Goal: Information Seeking & Learning: Learn about a topic

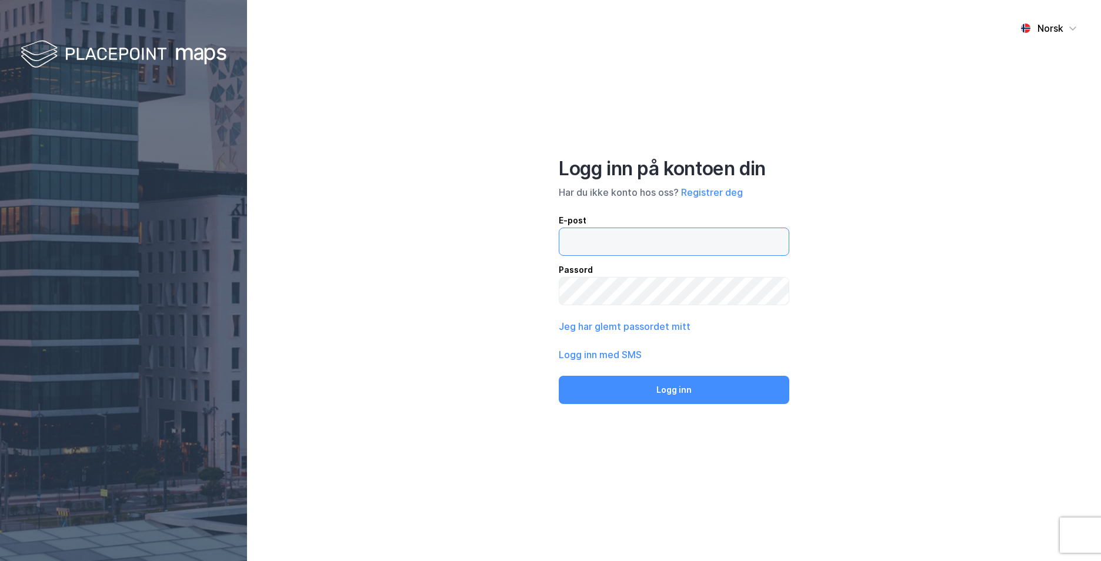
click at [584, 242] on input "email" at bounding box center [673, 241] width 229 height 27
type input "[EMAIL_ADDRESS][PERSON_NAME][PERSON_NAME][DOMAIN_NAME]"
click at [559, 376] on button "Logg inn" at bounding box center [674, 390] width 231 height 28
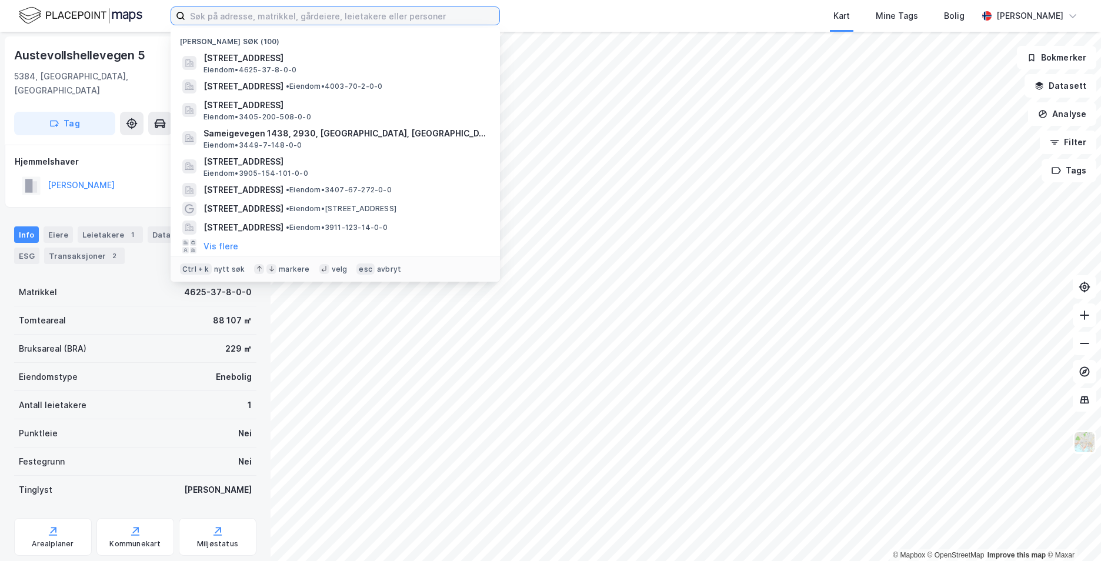
click at [271, 16] on input at bounding box center [342, 16] width 314 height 18
paste input "[STREET_ADDRESS]"
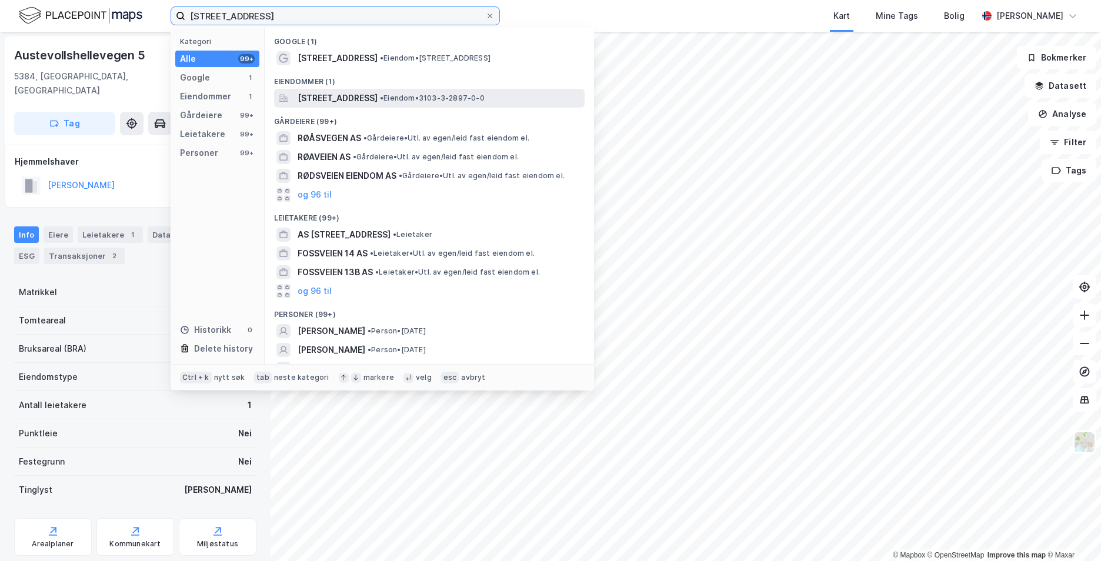
type input "[STREET_ADDRESS]"
click at [362, 101] on span "[STREET_ADDRESS]" at bounding box center [338, 98] width 80 height 14
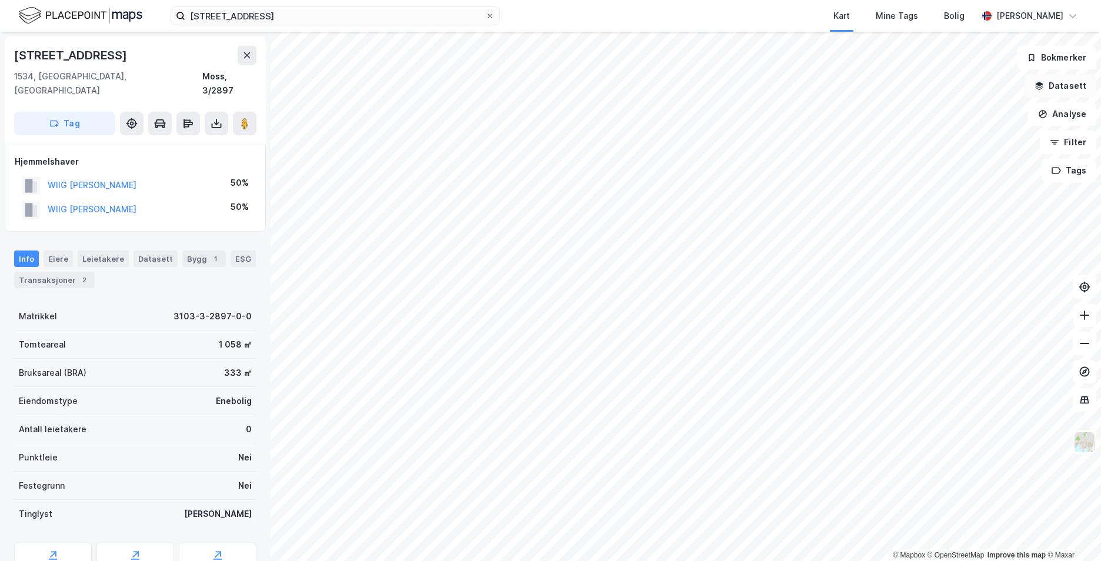
click at [1070, 94] on button "Datasett" at bounding box center [1061, 86] width 72 height 24
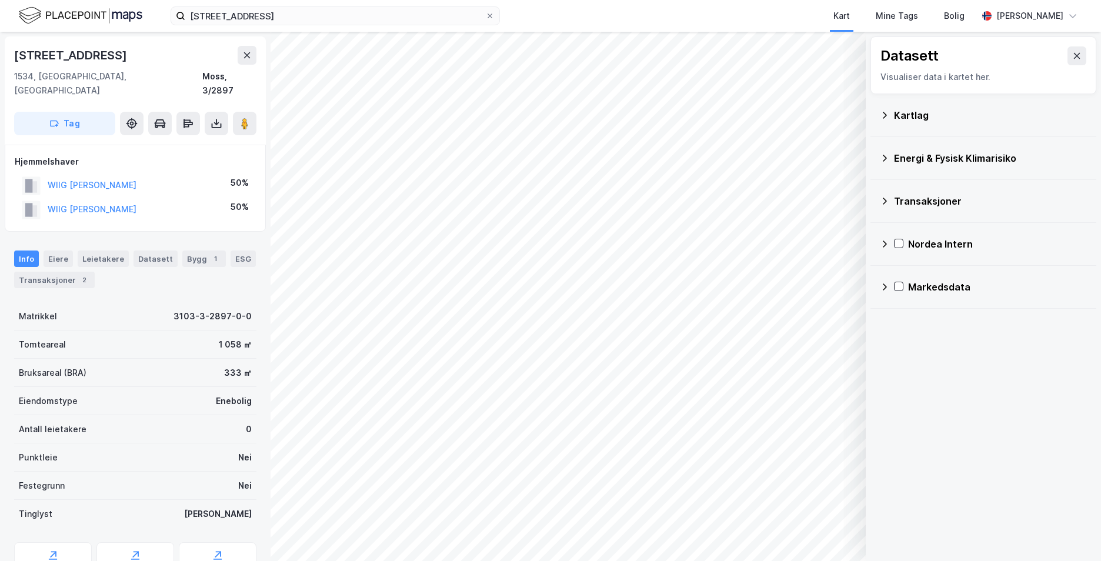
click at [880, 115] on icon at bounding box center [884, 115] width 9 height 9
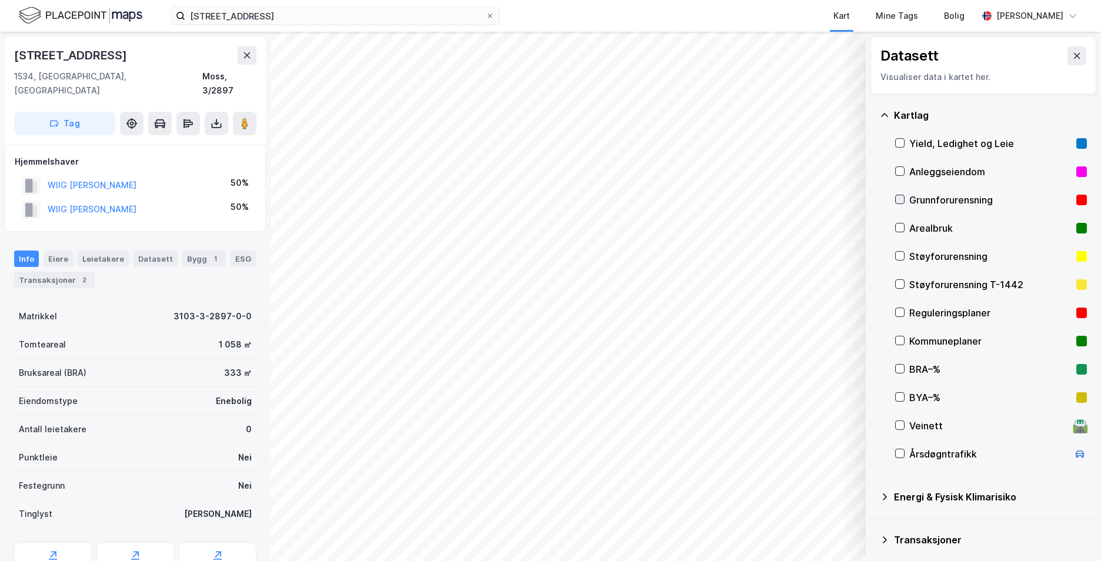
click at [899, 202] on icon at bounding box center [900, 200] width 6 height 4
click at [885, 111] on icon at bounding box center [884, 115] width 9 height 9
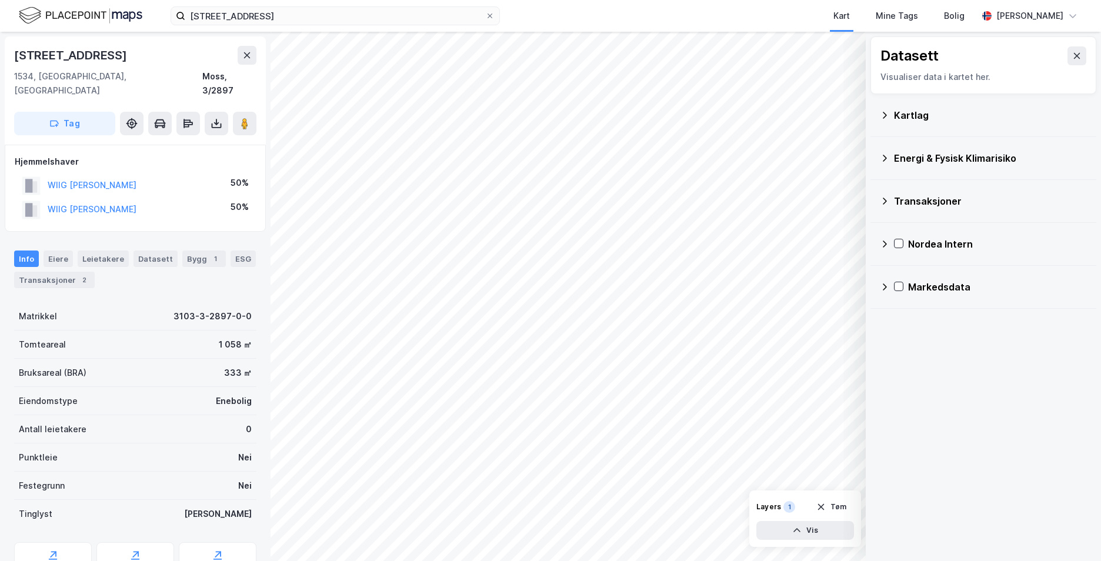
click at [886, 159] on icon at bounding box center [885, 158] width 4 height 7
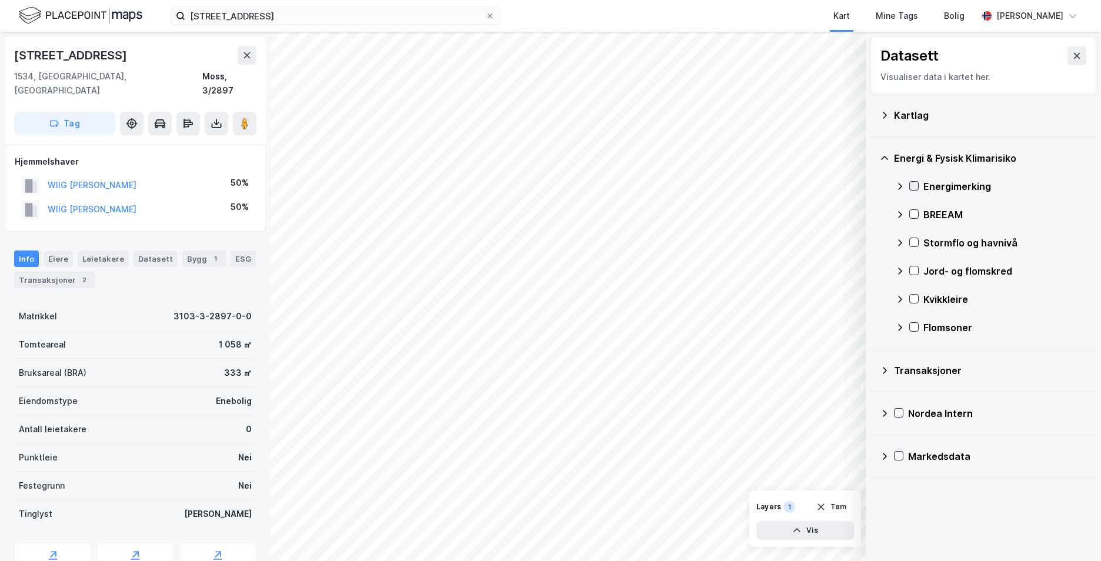
click at [916, 181] on div at bounding box center [913, 185] width 9 height 9
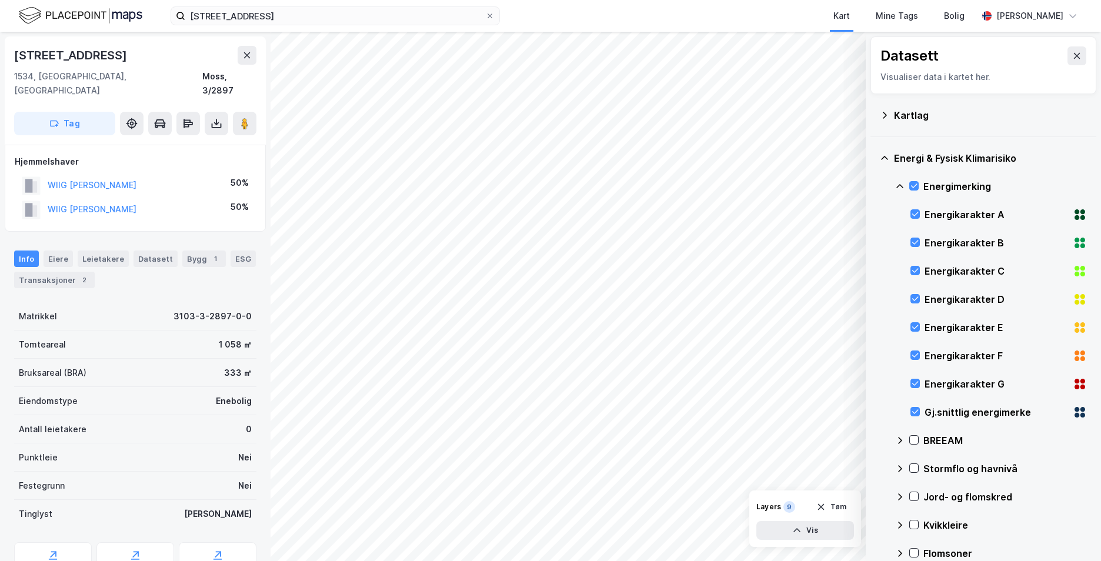
click at [884, 159] on icon at bounding box center [884, 158] width 9 height 9
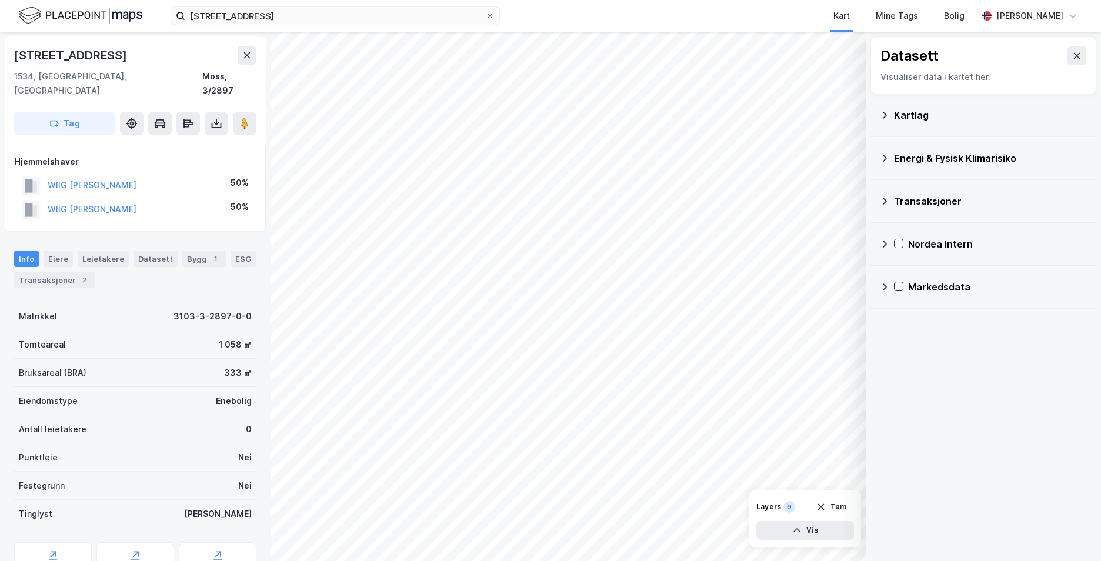
click at [883, 161] on icon at bounding box center [885, 158] width 4 height 7
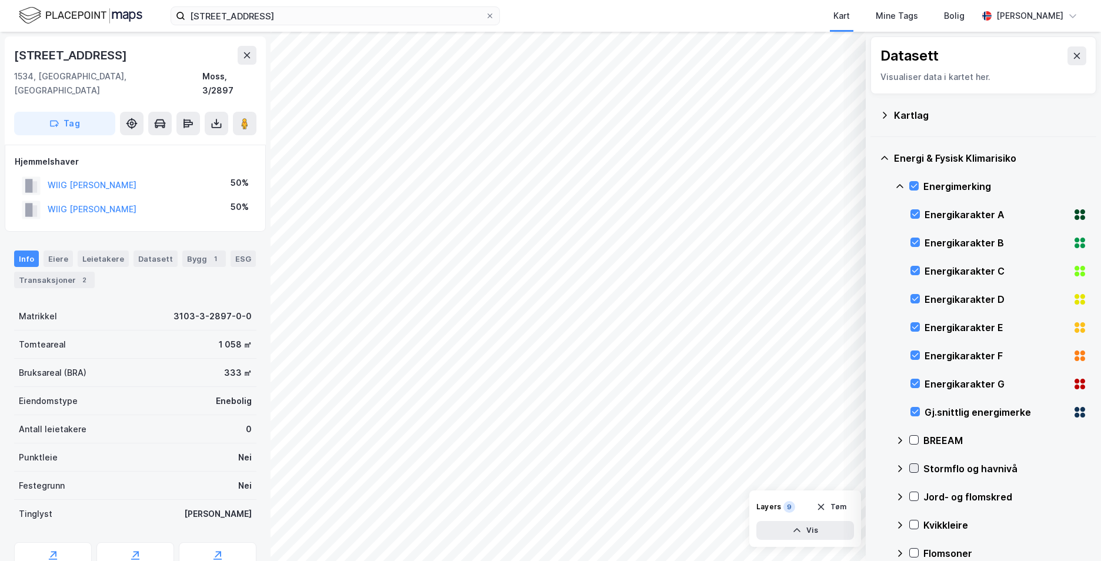
click at [915, 467] on icon at bounding box center [914, 468] width 8 height 8
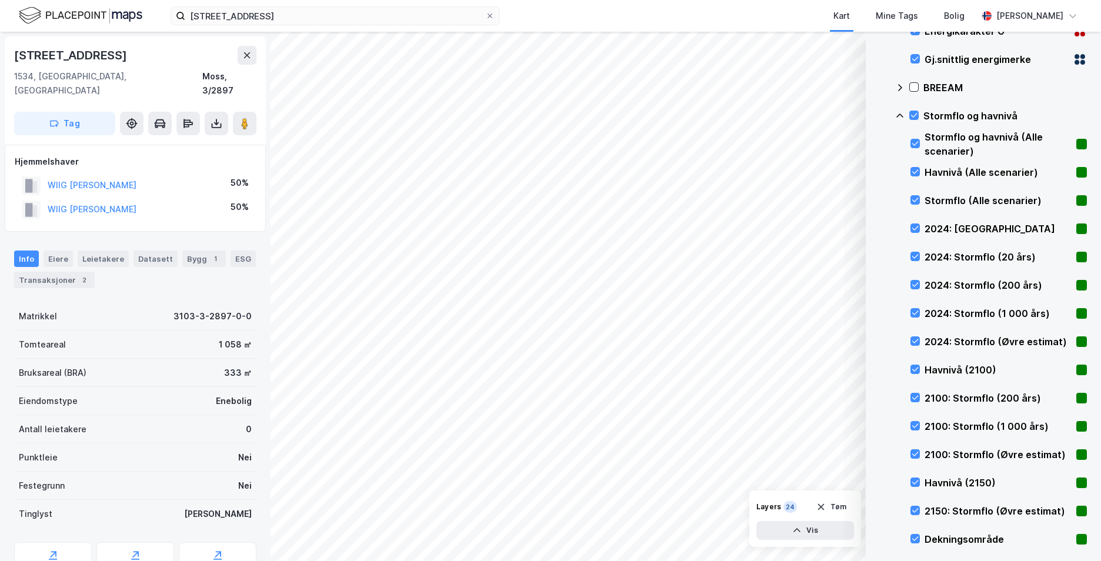
scroll to position [529, 0]
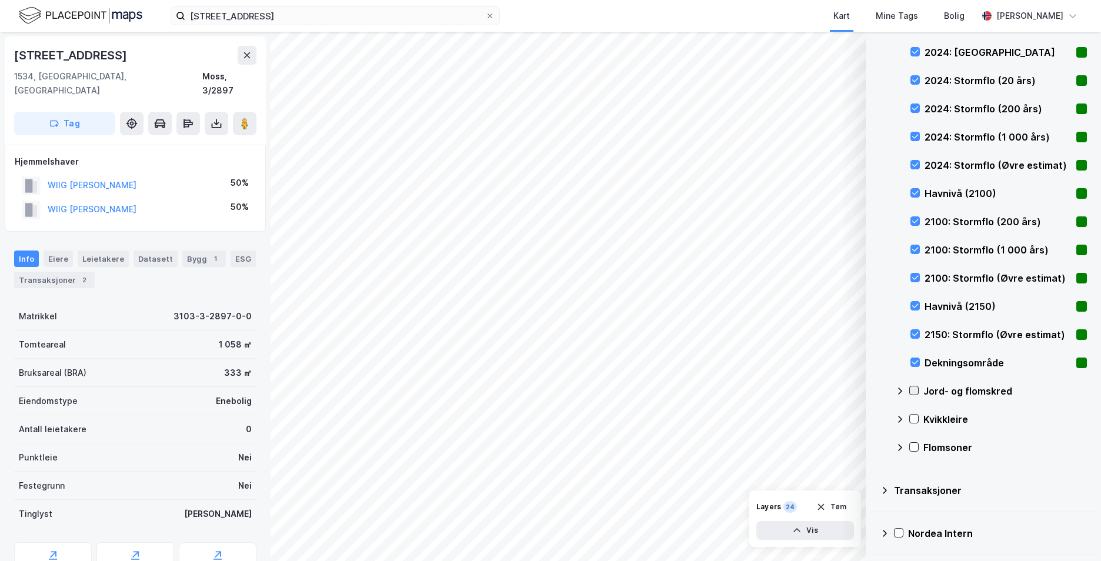
click at [917, 388] on icon at bounding box center [914, 390] width 8 height 8
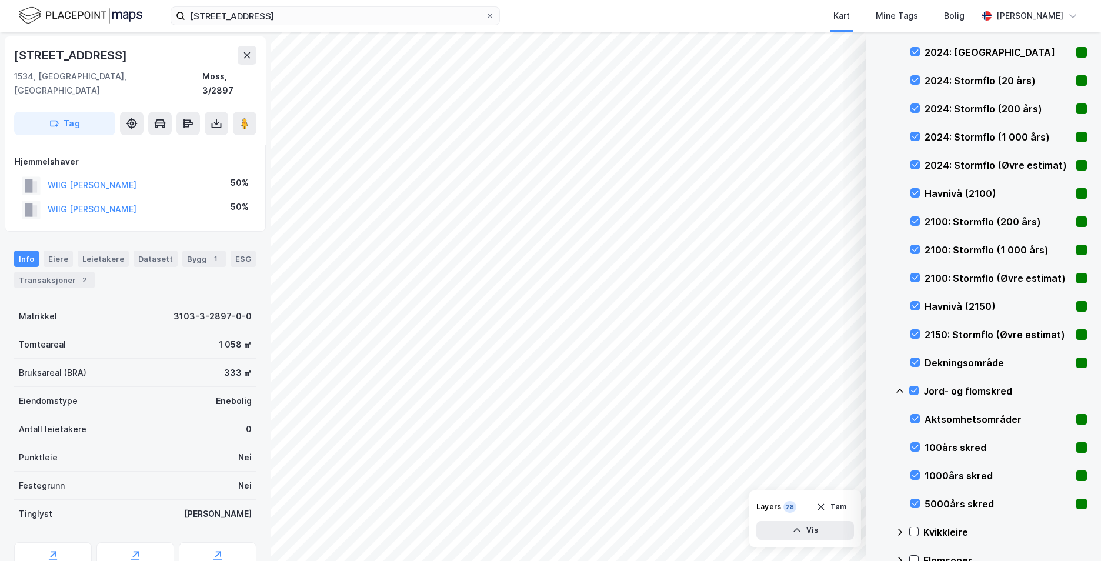
scroll to position [684, 0]
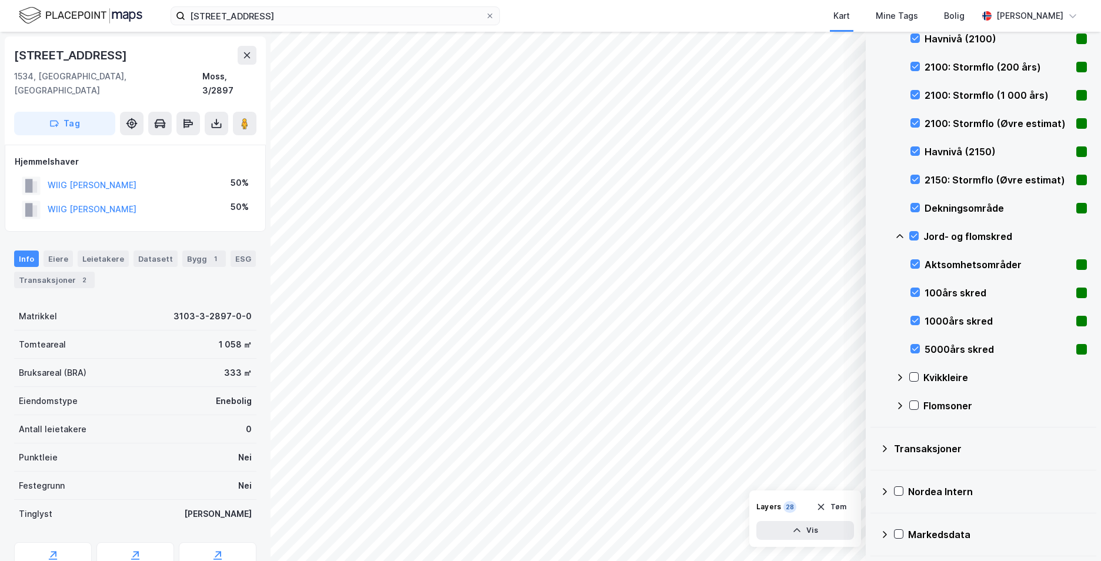
click at [920, 375] on div "Kvikkleire" at bounding box center [991, 377] width 192 height 28
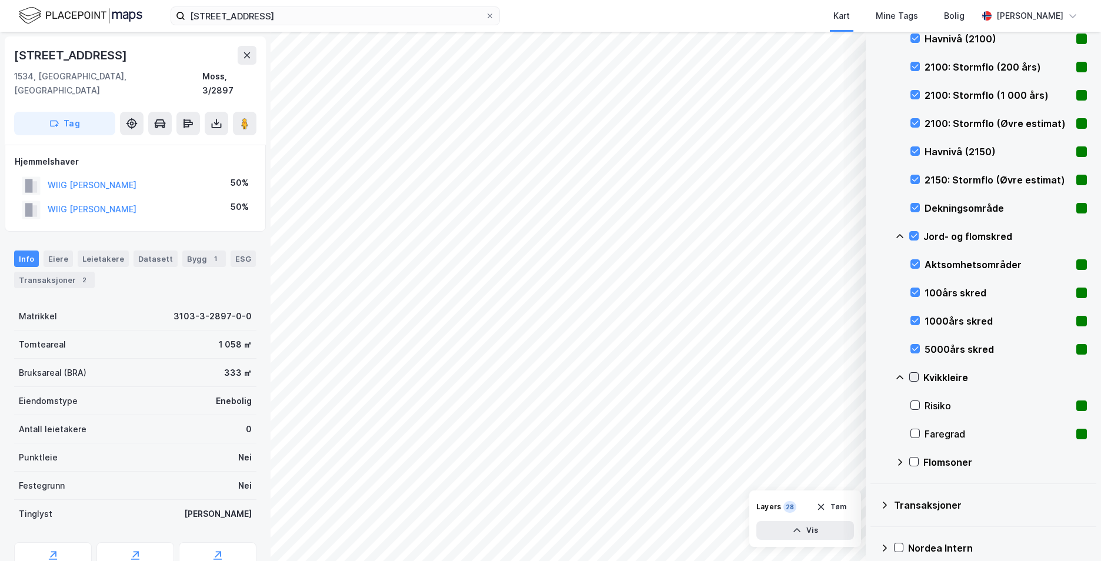
click at [914, 376] on icon at bounding box center [914, 377] width 8 height 8
click at [913, 459] on icon at bounding box center [914, 462] width 8 height 8
click at [900, 376] on icon at bounding box center [899, 377] width 9 height 9
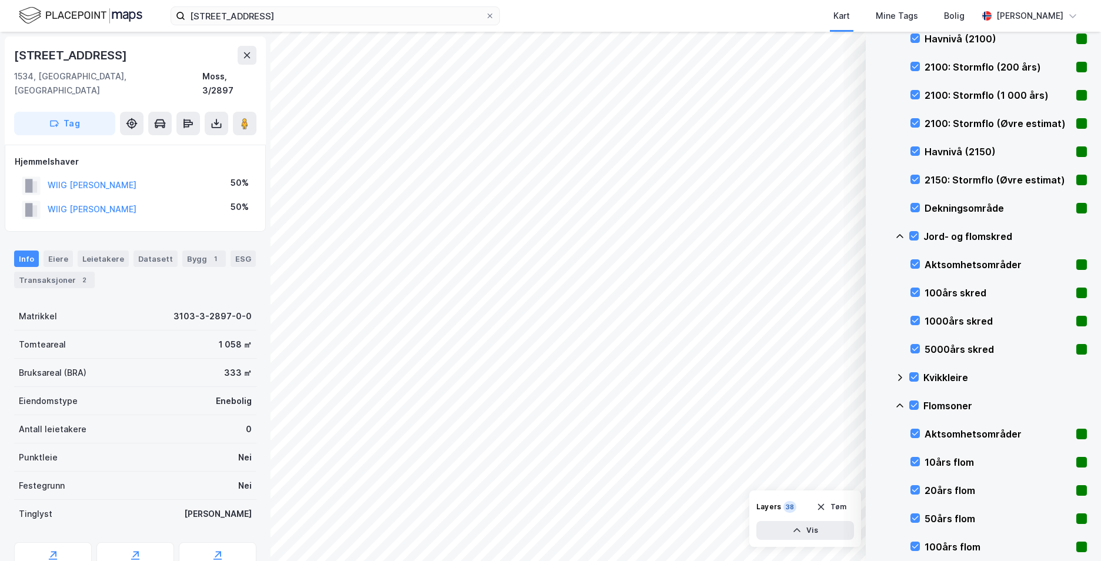
click at [899, 407] on icon at bounding box center [899, 405] width 9 height 9
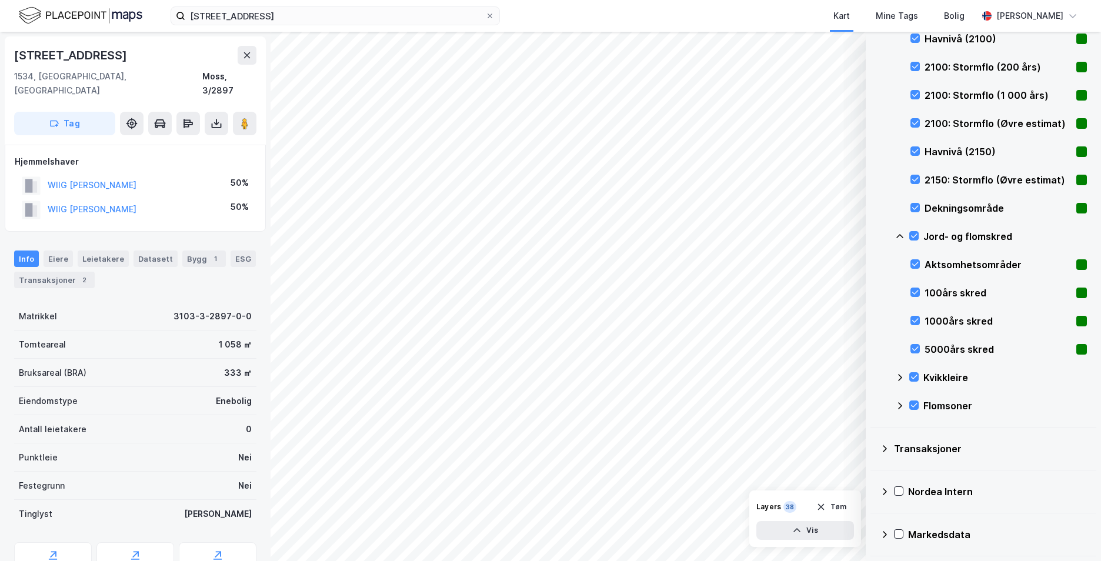
click at [898, 238] on icon at bounding box center [899, 236] width 9 height 9
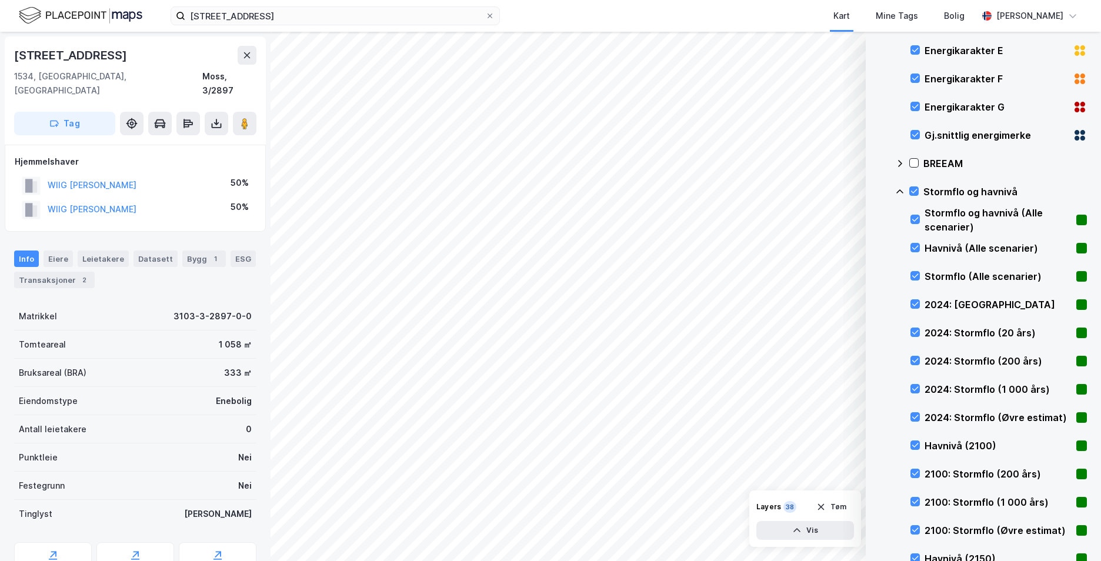
scroll to position [218, 0]
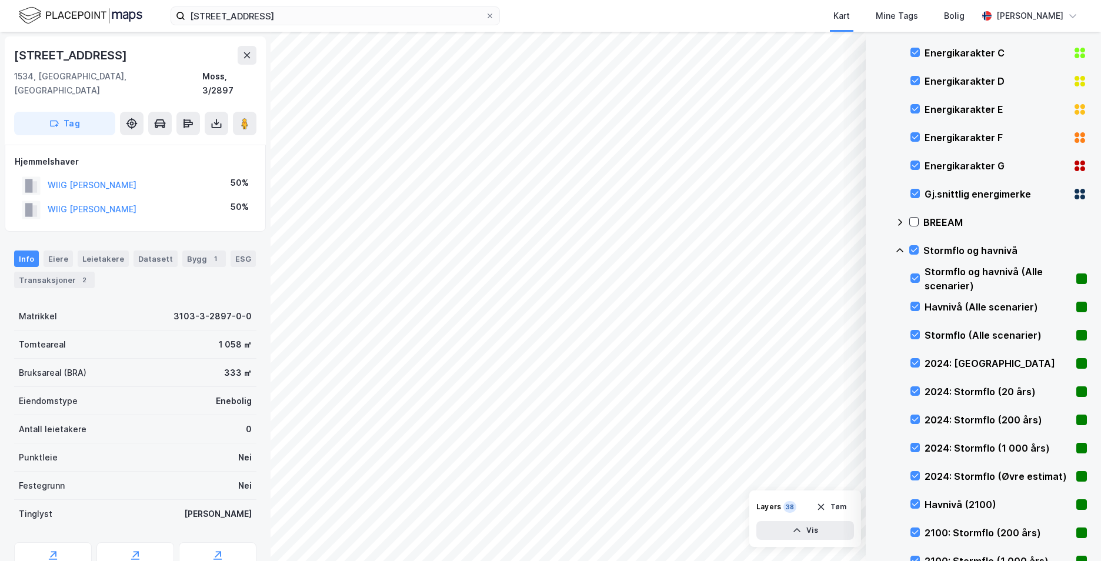
click at [898, 250] on icon at bounding box center [899, 250] width 7 height 4
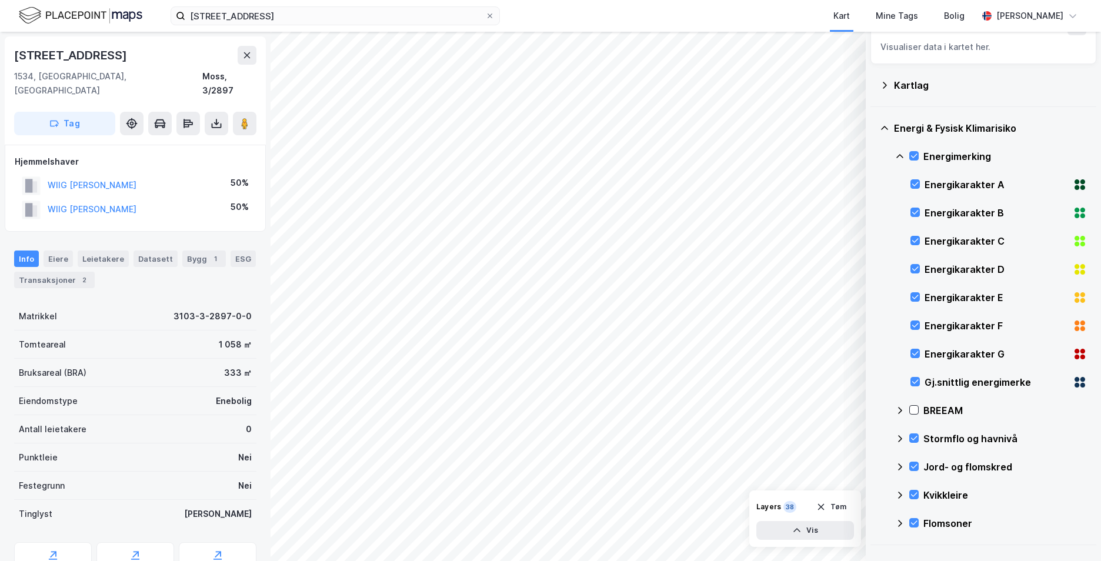
scroll to position [0, 0]
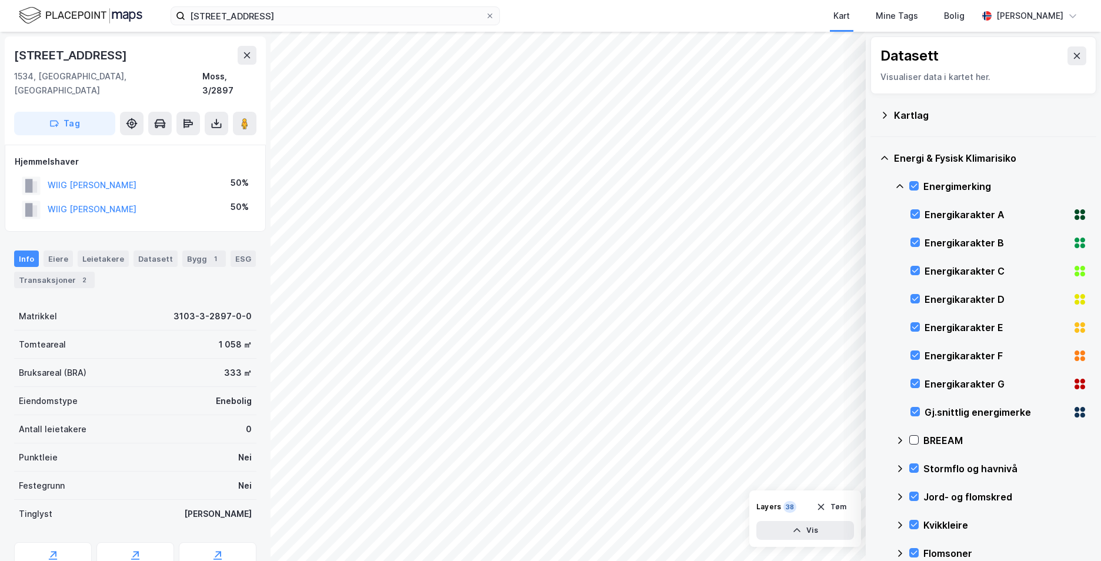
click at [902, 188] on icon at bounding box center [899, 186] width 9 height 9
